Goal: Find contact information

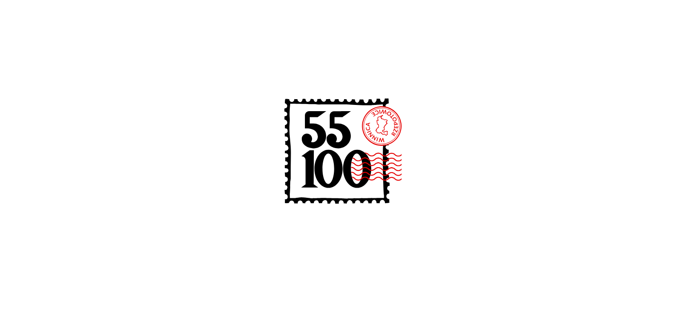
scroll to position [534, 0]
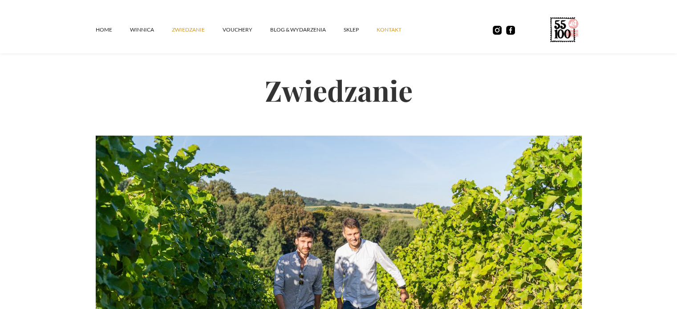
drag, startPoint x: 396, startPoint y: 30, endPoint x: 402, endPoint y: 35, distance: 8.5
click at [396, 30] on link "kontakt" at bounding box center [397, 29] width 43 height 27
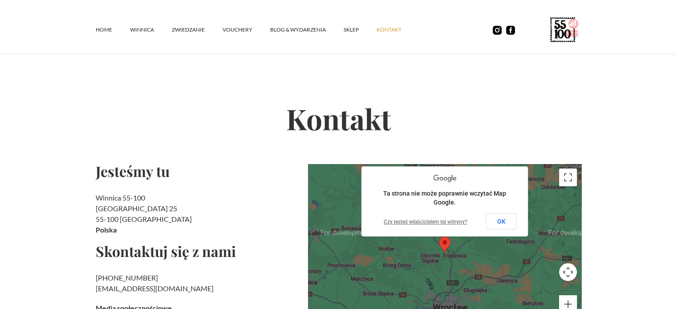
scroll to position [44, 0]
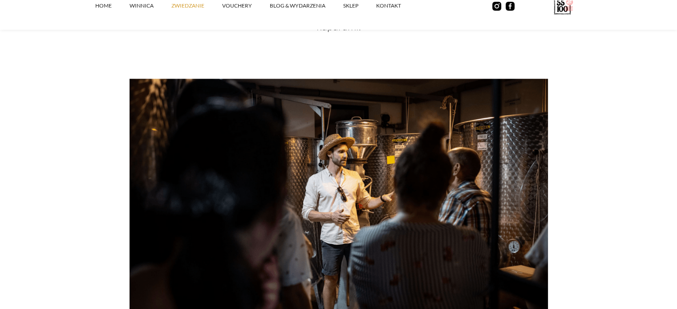
scroll to position [801, 0]
